Goal: Find specific page/section: Find specific page/section

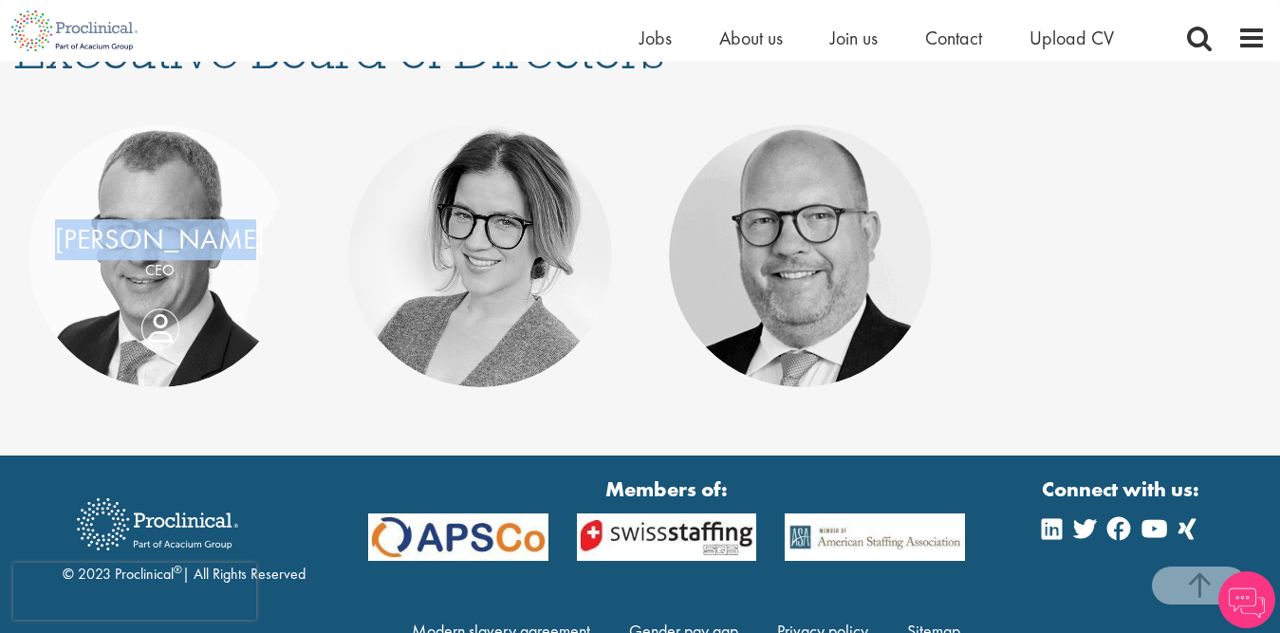
drag, startPoint x: 72, startPoint y: 237, endPoint x: 232, endPoint y: 237, distance: 160.3
click at [232, 237] on div "[PERSON_NAME]" at bounding box center [159, 239] width 225 height 41
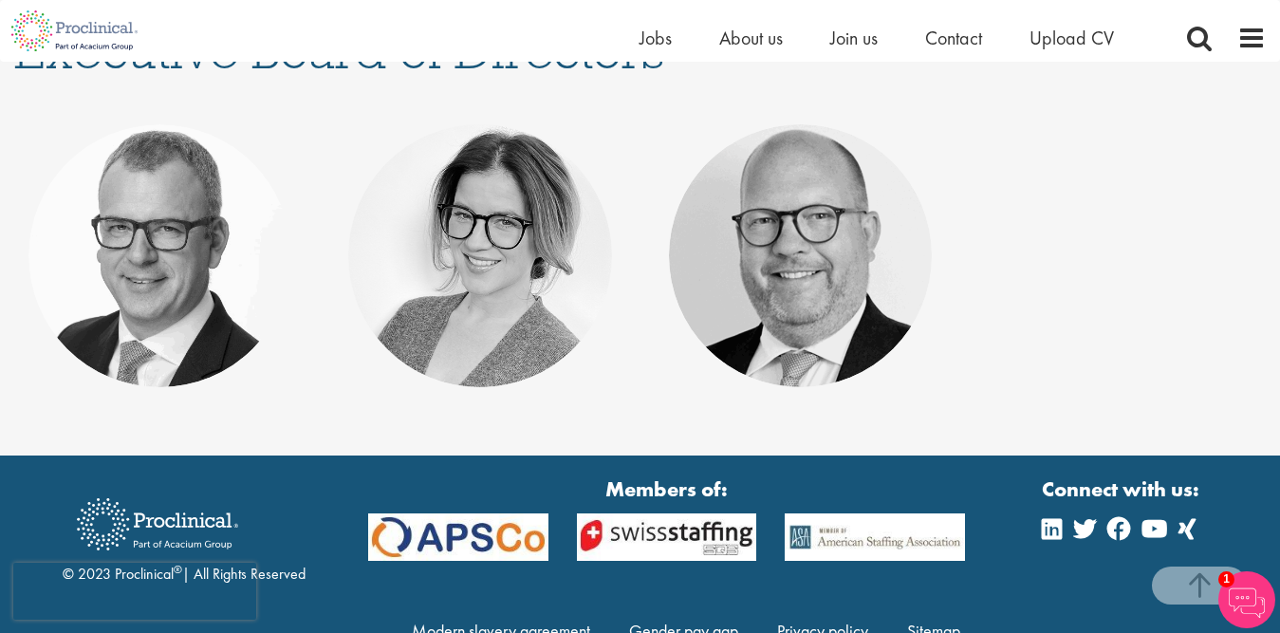
copy link "[PERSON_NAME]"
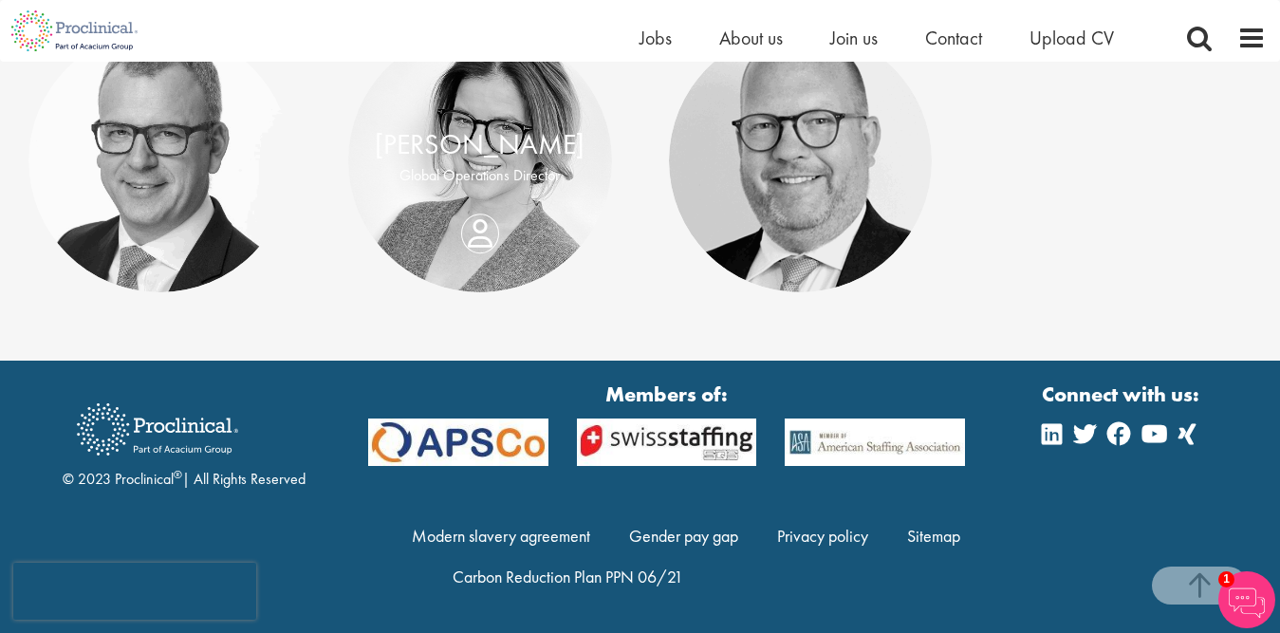
scroll to position [221, 0]
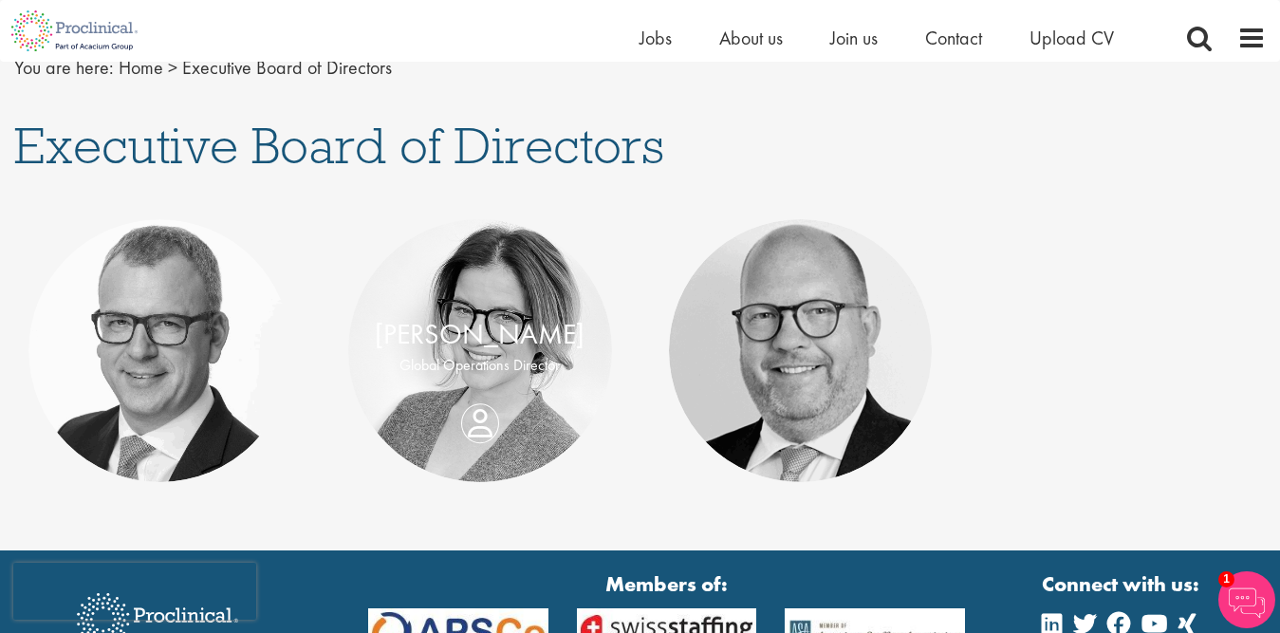
click at [476, 386] on div "Jade Kinsella Global Operations Director" at bounding box center [479, 350] width 263 height 72
click at [167, 386] on div "Paul Strouts CEO" at bounding box center [159, 350] width 263 height 72
click at [168, 386] on div "Paul Strouts CEO" at bounding box center [159, 350] width 263 height 72
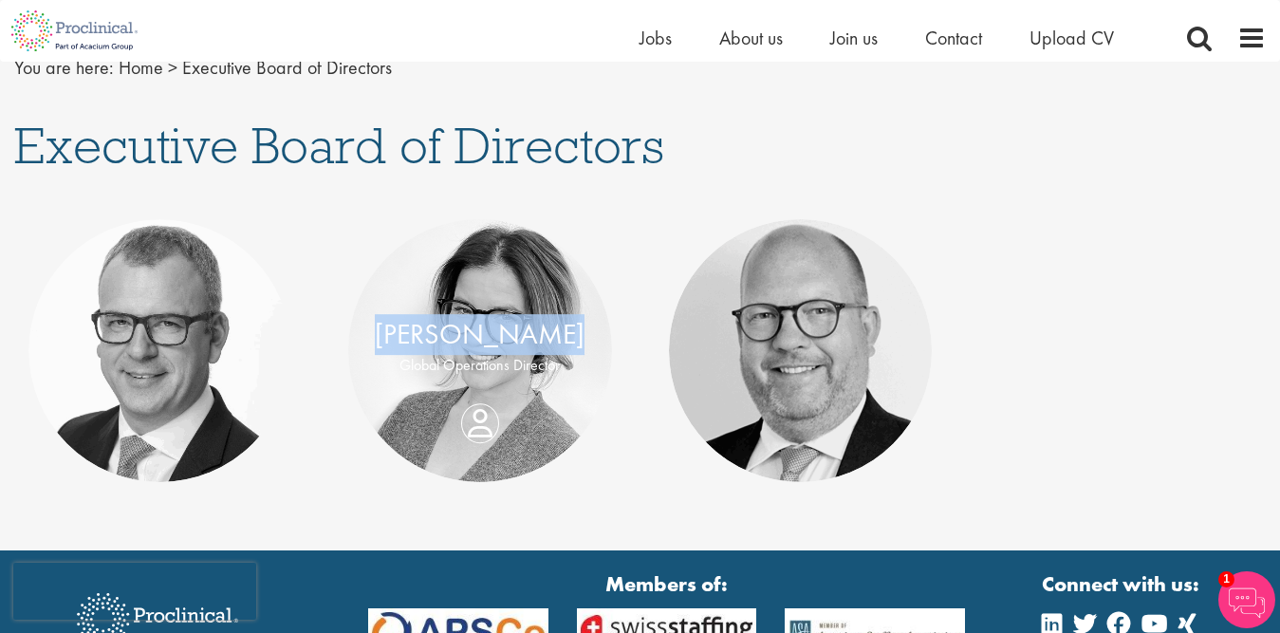
drag, startPoint x: 396, startPoint y: 331, endPoint x: 568, endPoint y: 329, distance: 172.6
click at [568, 329] on div "[PERSON_NAME]" at bounding box center [479, 334] width 225 height 41
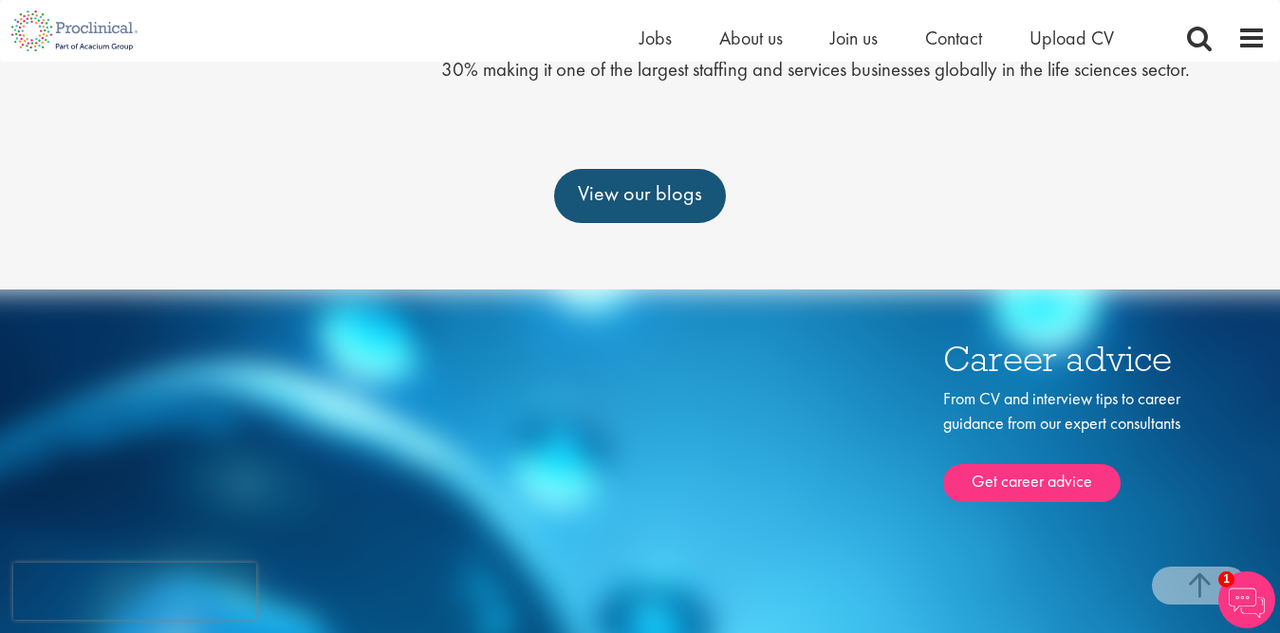
scroll to position [562, 0]
